Goal: Information Seeking & Learning: Learn about a topic

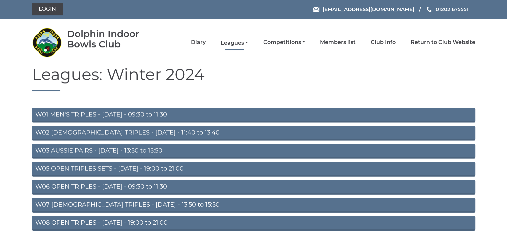
click at [235, 40] on link "Leagues" at bounding box center [234, 42] width 27 height 7
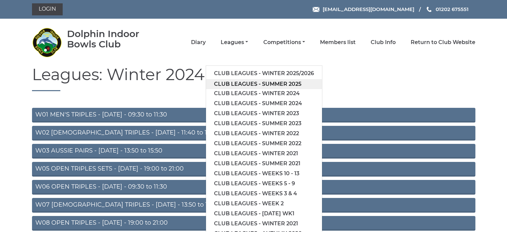
click at [237, 80] on link "Club leagues - Summer 2025" at bounding box center [264, 84] width 116 height 10
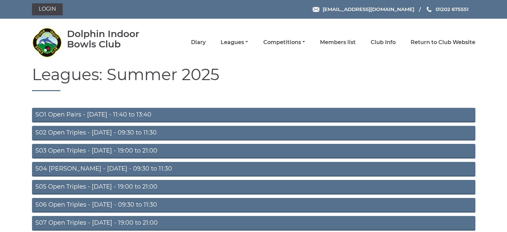
click at [91, 130] on link "S02 Open Triples - [DATE] - 09:30 to 11:30" at bounding box center [254, 133] width 444 height 15
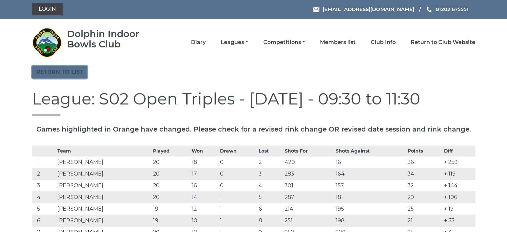
click at [70, 71] on link "Return to list" at bounding box center [59, 72] width 55 height 13
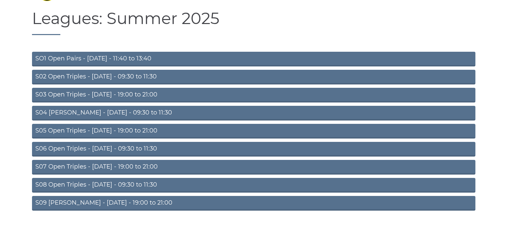
scroll to position [67, 0]
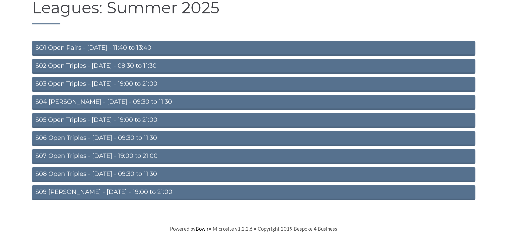
click at [88, 135] on link "S06 Open Triples - Thursday - 09:30 to 11:30" at bounding box center [254, 138] width 444 height 15
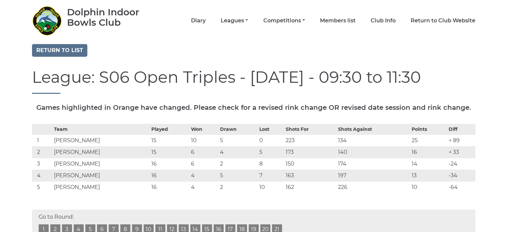
scroll to position [33, 0]
